Goal: Navigation & Orientation: Understand site structure

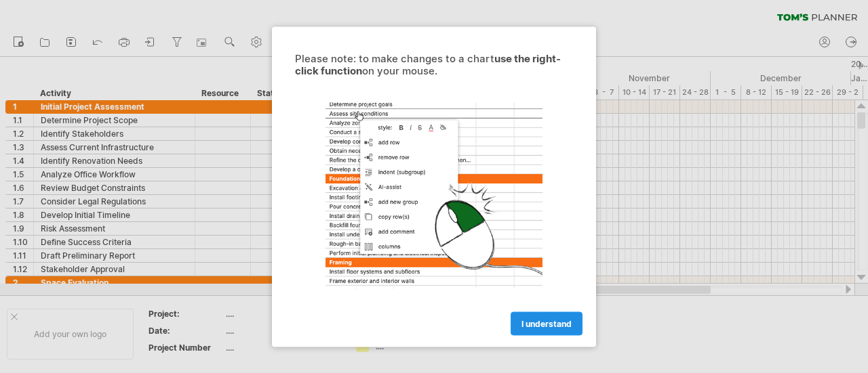
click at [559, 324] on span "I understand" at bounding box center [546, 324] width 50 height 10
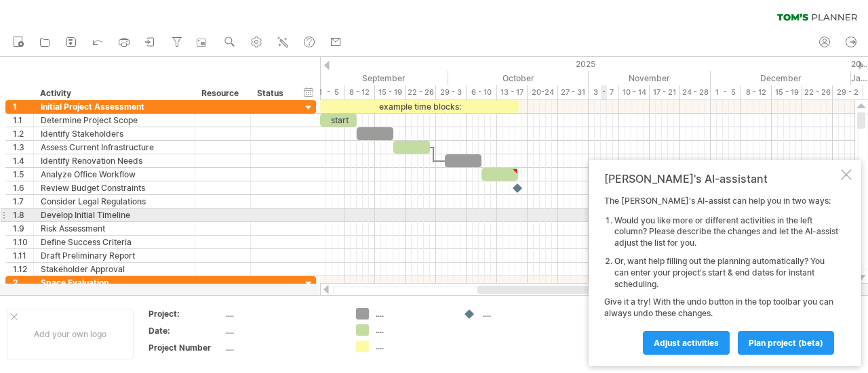
click at [853, 169] on div "[PERSON_NAME]'s AI-assistant The [PERSON_NAME]'s AI-assist can help you in two …" at bounding box center [724, 263] width 272 height 207
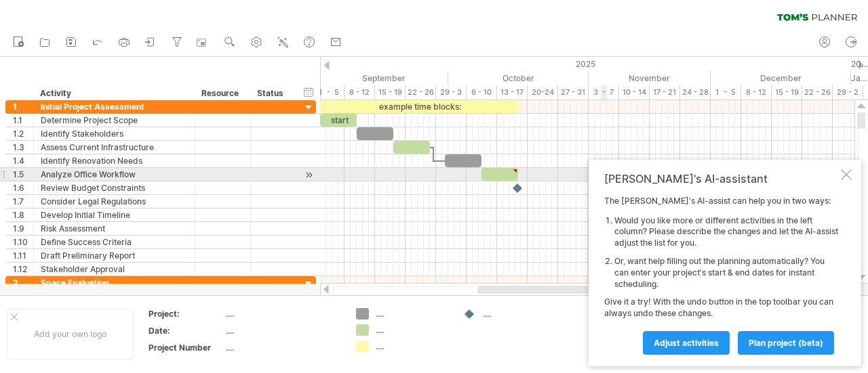
click at [849, 174] on div at bounding box center [846, 174] width 11 height 11
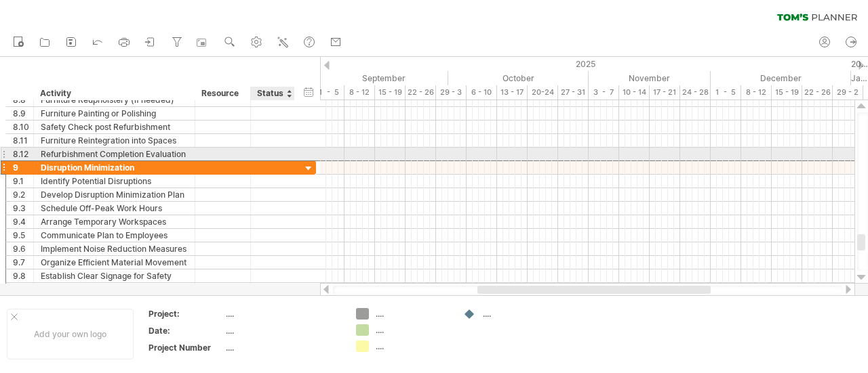
click at [306, 161] on div "**********" at bounding box center [160, 168] width 310 height 14
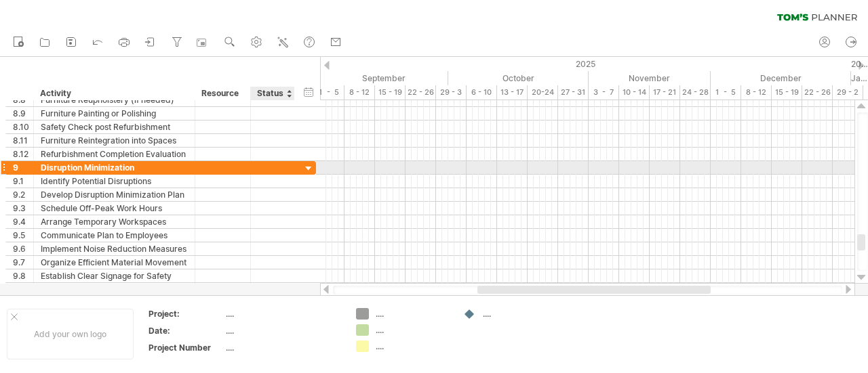
click at [310, 169] on div at bounding box center [308, 169] width 13 height 13
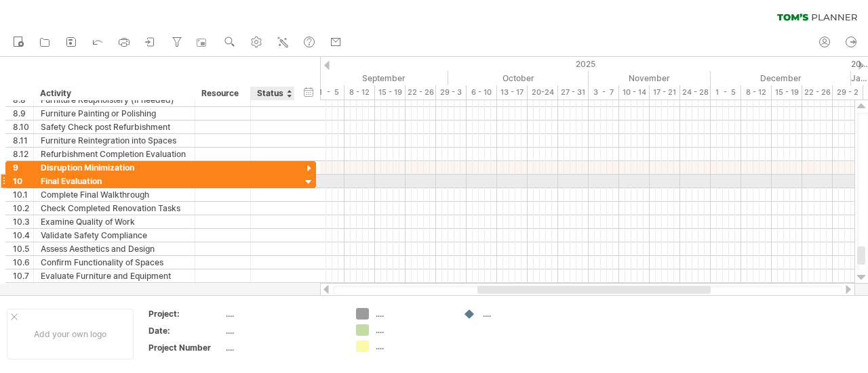
click at [307, 181] on div at bounding box center [308, 182] width 13 height 13
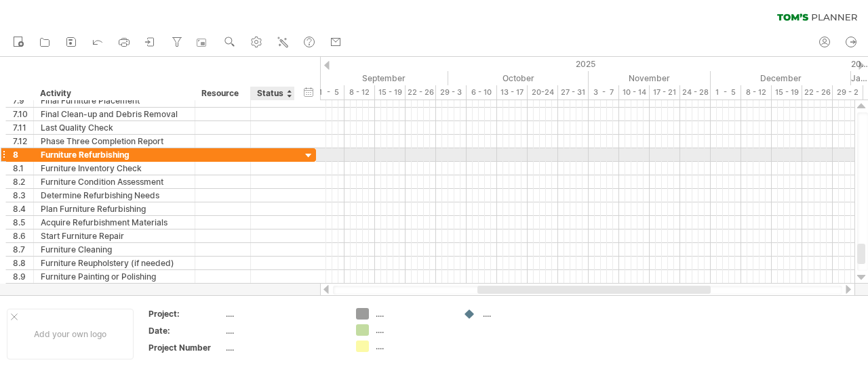
click at [306, 155] on div at bounding box center [308, 156] width 13 height 13
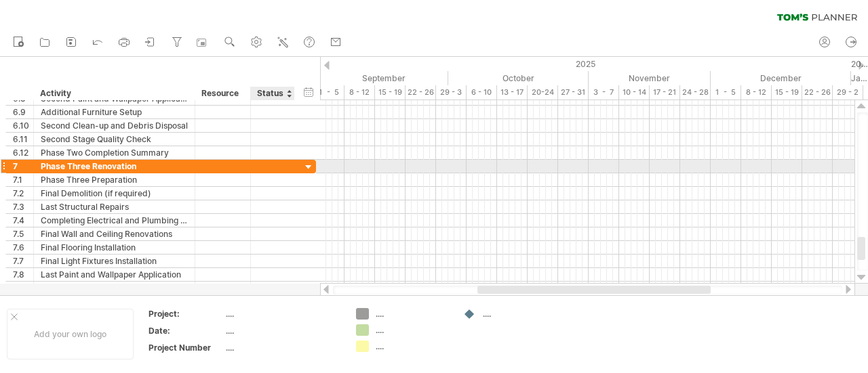
click at [306, 163] on div at bounding box center [308, 167] width 13 height 13
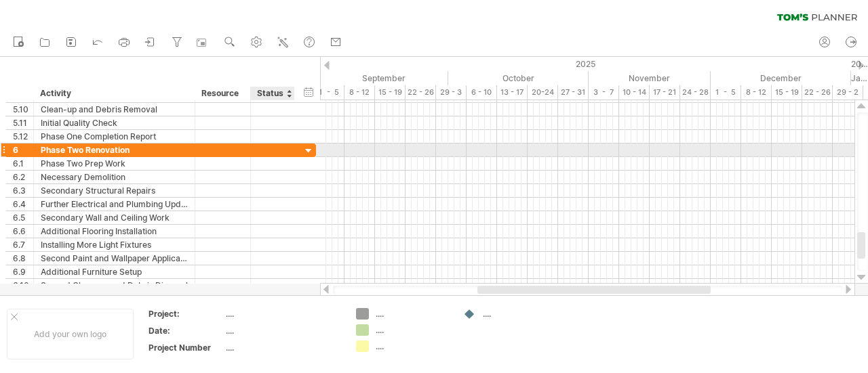
click at [306, 151] on div at bounding box center [308, 151] width 13 height 13
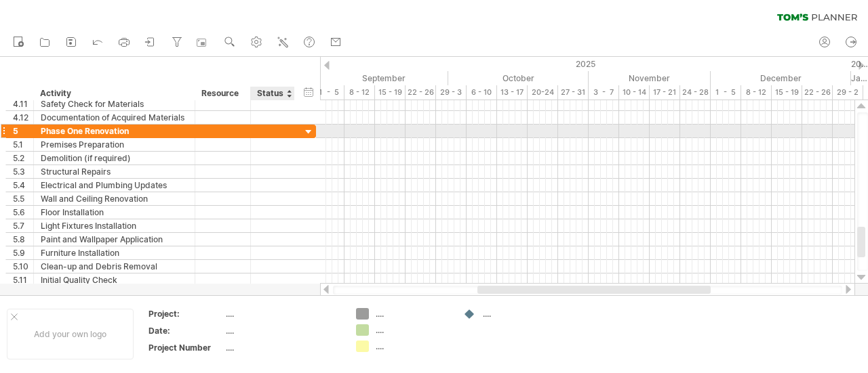
click at [306, 134] on div at bounding box center [308, 132] width 13 height 13
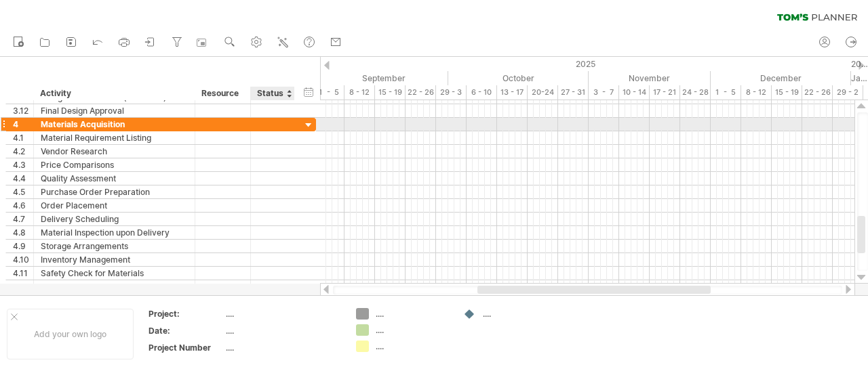
click at [305, 124] on div at bounding box center [308, 125] width 13 height 13
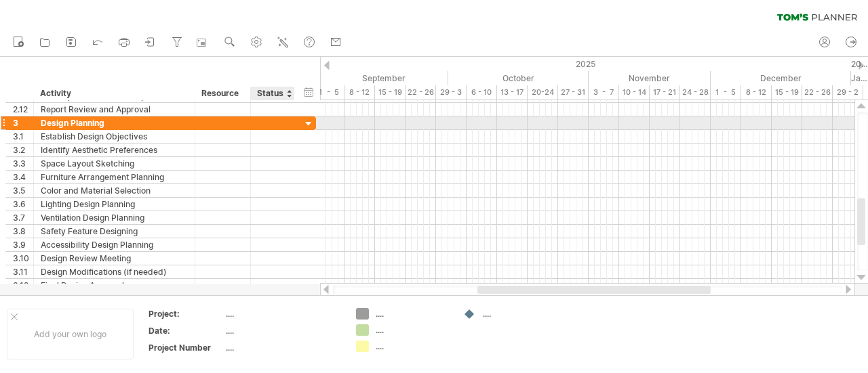
click at [307, 125] on div at bounding box center [308, 124] width 13 height 13
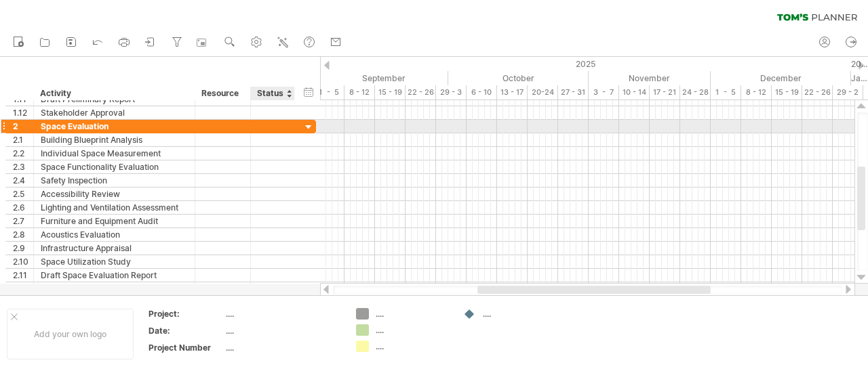
click at [307, 123] on div at bounding box center [308, 127] width 13 height 13
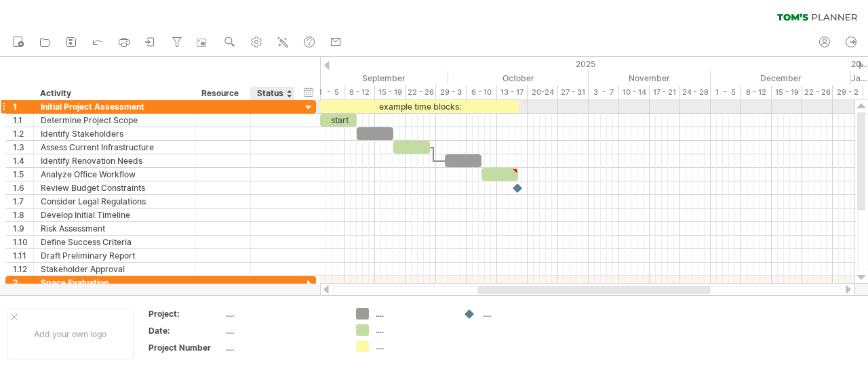
click at [310, 107] on div at bounding box center [308, 108] width 13 height 13
